Goal: Task Accomplishment & Management: Manage account settings

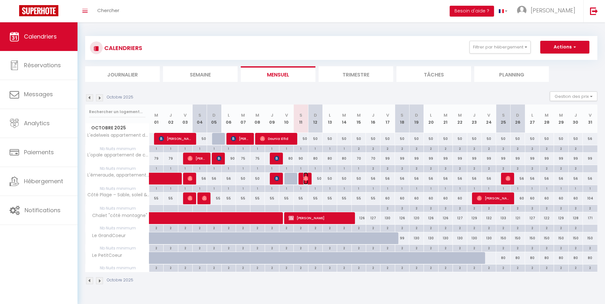
click at [306, 179] on img at bounding box center [305, 178] width 5 height 5
select select "OK"
select select "0"
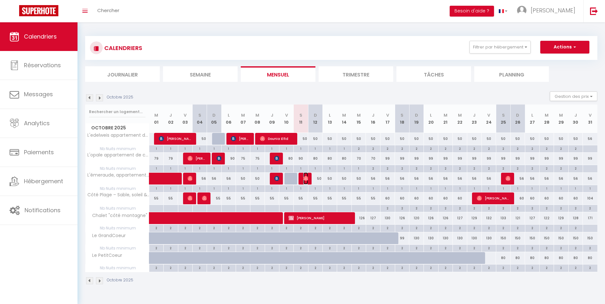
select select "1"
select select
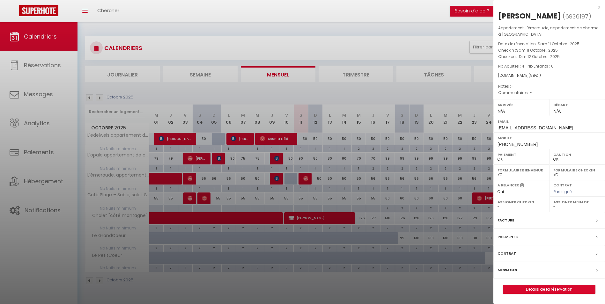
click at [509, 236] on label "Paiements" at bounding box center [507, 237] width 20 height 7
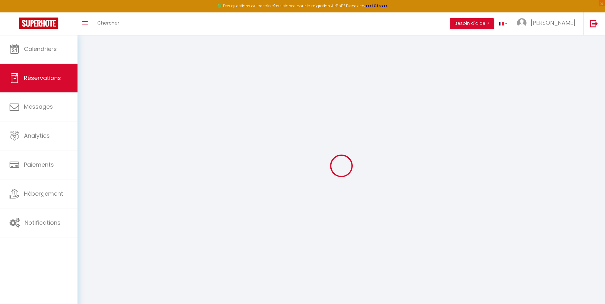
select select "0"
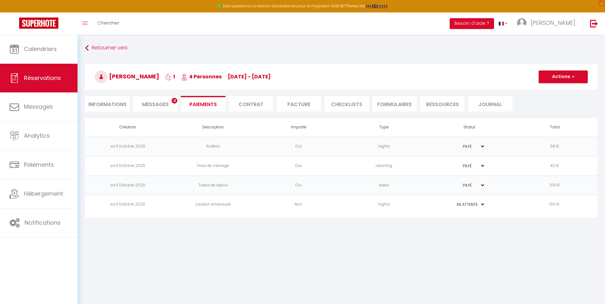
click at [483, 203] on select "PAYÉ EN ATTENTE" at bounding box center [469, 205] width 32 height 6
click at [496, 203] on td "PAYÉ EN ATTENTE" at bounding box center [469, 204] width 85 height 19
drag, startPoint x: 497, startPoint y: 203, endPoint x: 481, endPoint y: 205, distance: 15.7
click at [481, 205] on select "PAYÉ EN ATTENTE" at bounding box center [469, 205] width 32 height 6
click at [550, 205] on td "100 €" at bounding box center [554, 204] width 85 height 19
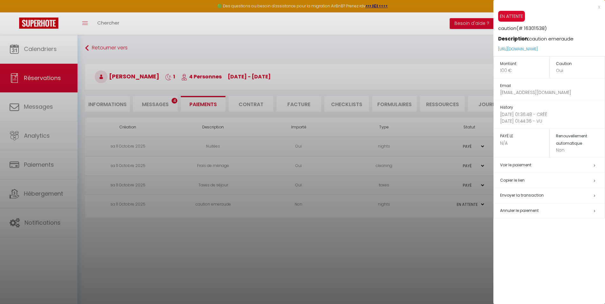
click at [522, 212] on span "Annuler le paiement" at bounding box center [519, 210] width 39 height 5
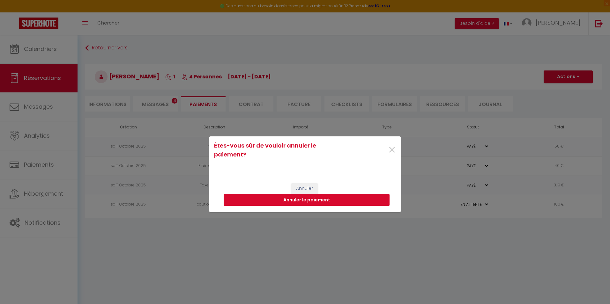
click at [285, 199] on button "Annuler le paiement" at bounding box center [307, 200] width 166 height 12
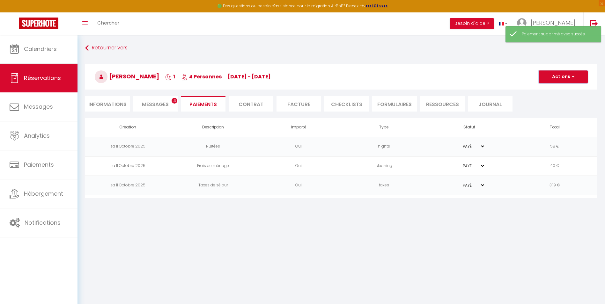
click at [561, 75] on button "Actions" at bounding box center [563, 76] width 49 height 13
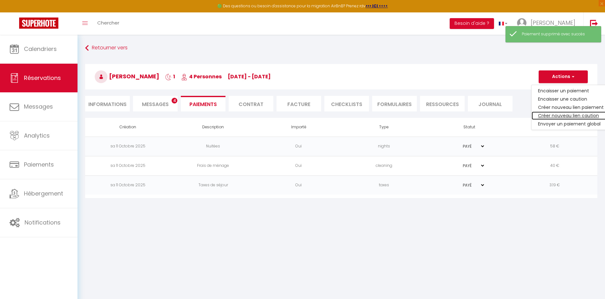
click at [554, 114] on link "Créer nouveau lien caution" at bounding box center [571, 116] width 78 height 8
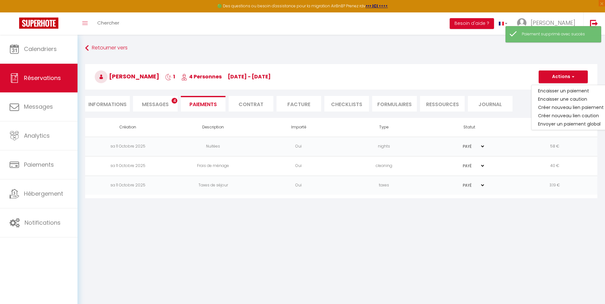
select select "nights"
type input "[EMAIL_ADDRESS][DOMAIN_NAME]"
select select "13998"
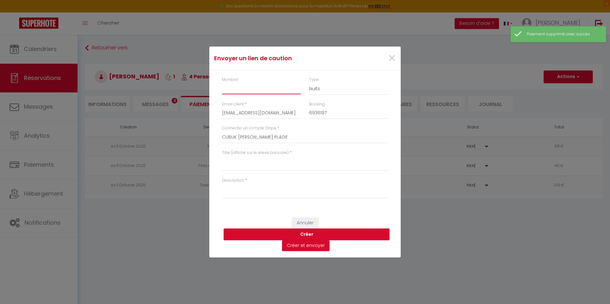
click at [238, 88] on input "Montant" at bounding box center [261, 88] width 79 height 11
type input "100"
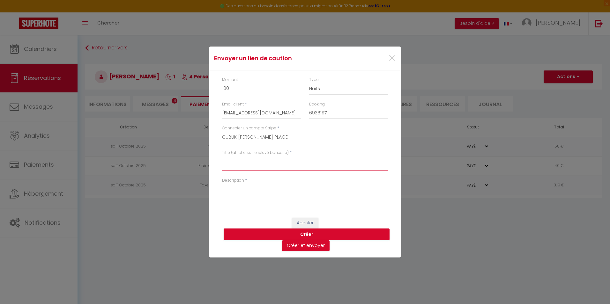
click at [239, 159] on textarea "Titre (affiché sur le relevé bancaire)" at bounding box center [305, 163] width 166 height 15
type textarea "caution"
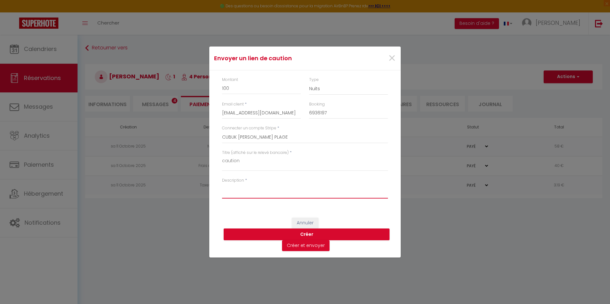
click at [245, 192] on textarea "Description" at bounding box center [305, 190] width 166 height 15
type textarea "caution"
click at [312, 245] on button "Créer et envoyer" at bounding box center [306, 245] width 48 height 11
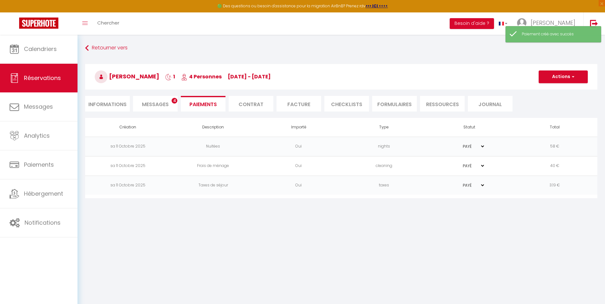
type input "[EMAIL_ADDRESS][DOMAIN_NAME]"
type input "Deposit request"
type textarea "Hi, We invite you to click on the link below to make the deposit: Title : cauti…"
select select "0"
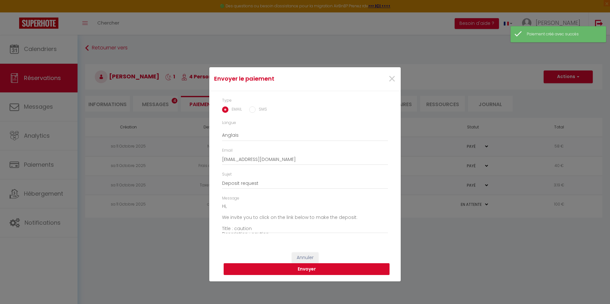
click at [296, 269] on button "Envoyer" at bounding box center [307, 269] width 166 height 12
